Goal: Transaction & Acquisition: Purchase product/service

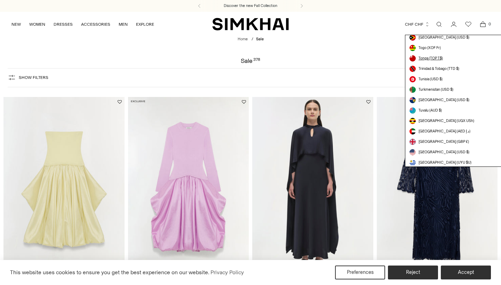
scroll to position [1885, 0]
click at [440, 151] on span "[GEOGRAPHIC_DATA] (USD $)" at bounding box center [444, 152] width 51 height 6
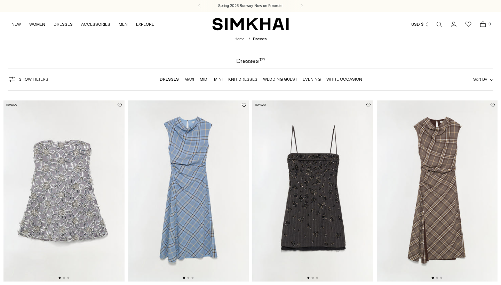
click at [317, 80] on link "Evening" at bounding box center [312, 79] width 18 height 5
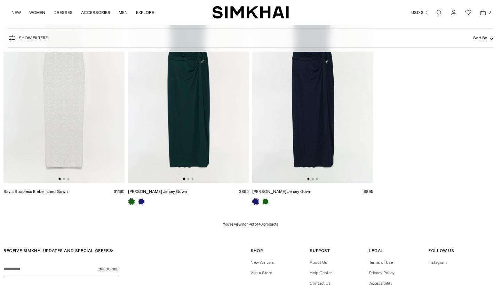
scroll to position [2270, 0]
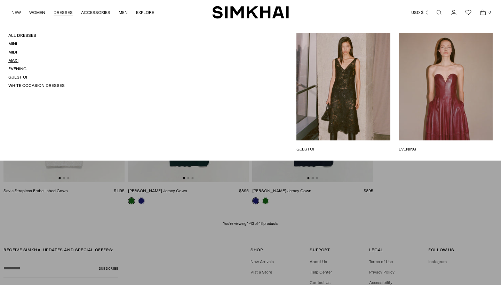
click at [10, 61] on link "Maxi" at bounding box center [13, 60] width 10 height 5
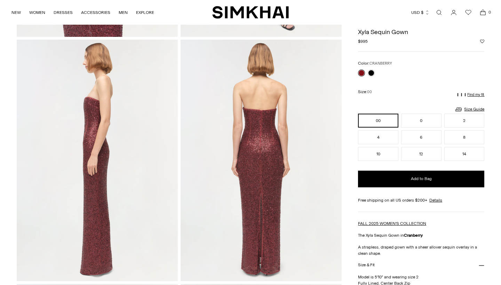
scroll to position [249, 0]
